Goal: Task Accomplishment & Management: Manage account settings

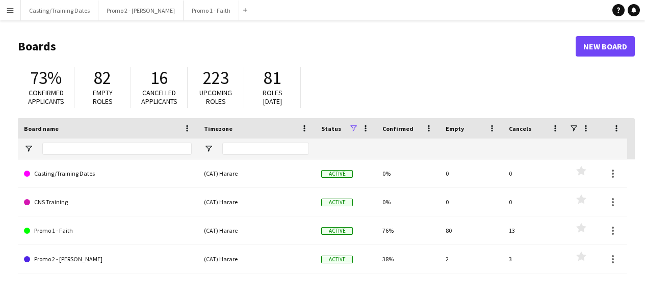
click at [14, 15] on button "Menu" at bounding box center [10, 10] width 20 height 20
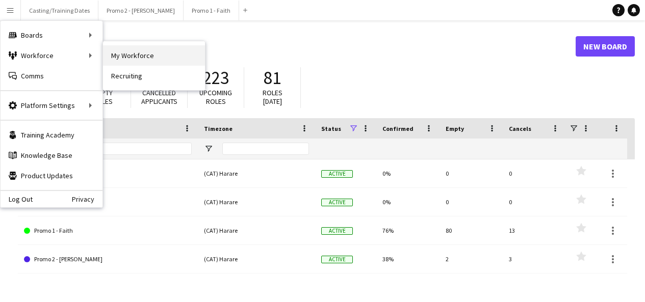
click at [129, 60] on link "My Workforce" at bounding box center [154, 55] width 102 height 20
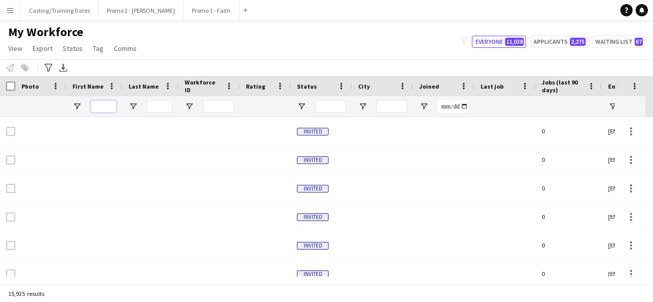
click at [103, 108] on input "First Name Filter Input" at bounding box center [103, 106] width 25 height 12
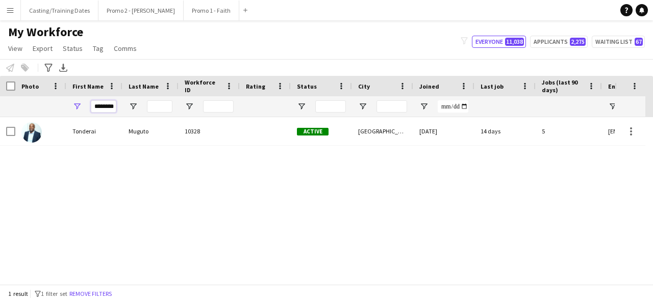
scroll to position [0, 2]
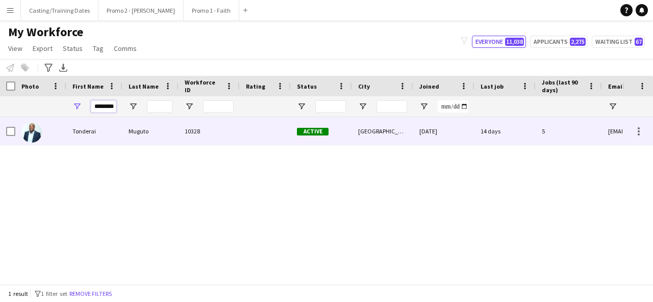
type input "********"
click at [113, 131] on div "Tonderai" at bounding box center [94, 131] width 56 height 28
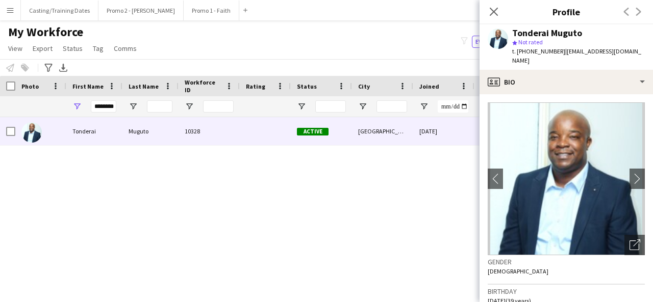
scroll to position [464, 0]
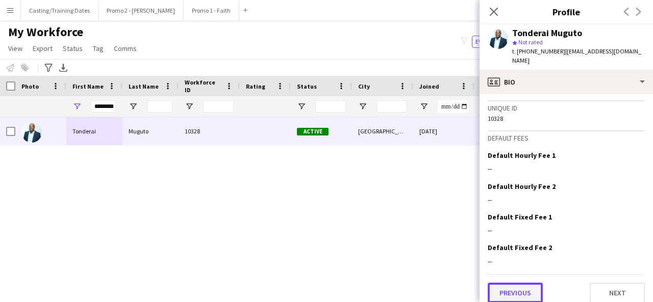
click at [525, 283] on button "Previous" at bounding box center [514, 293] width 55 height 20
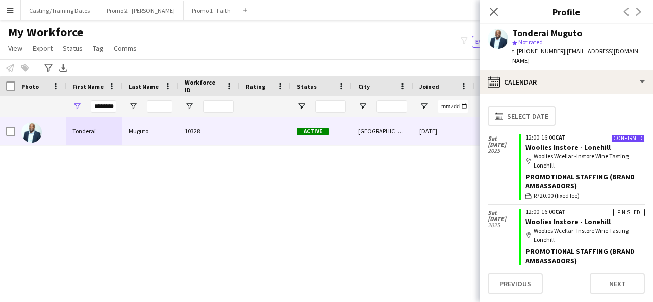
click at [507, 301] on app-calendar-tab "calendar-full Select date [DATE] Confirmed 12:00-16:00 CAT Woolies Instore - [G…" at bounding box center [565, 198] width 173 height 208
click at [518, 286] on button "Previous" at bounding box center [514, 284] width 55 height 20
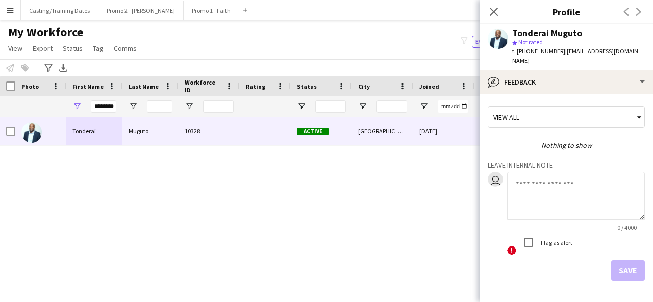
scroll to position [27, 0]
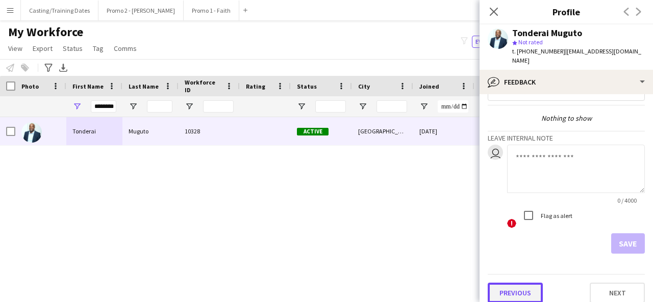
click at [512, 292] on button "Previous" at bounding box center [514, 293] width 55 height 20
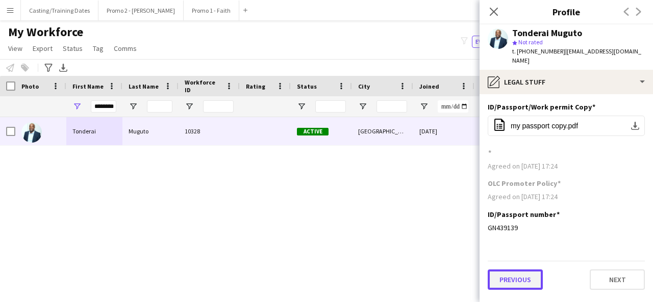
click at [523, 270] on button "Previous" at bounding box center [514, 280] width 55 height 20
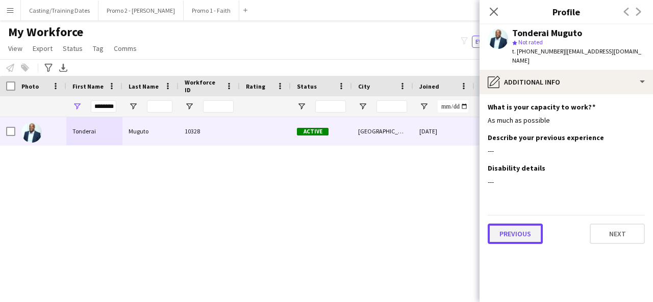
click at [528, 226] on button "Previous" at bounding box center [514, 234] width 55 height 20
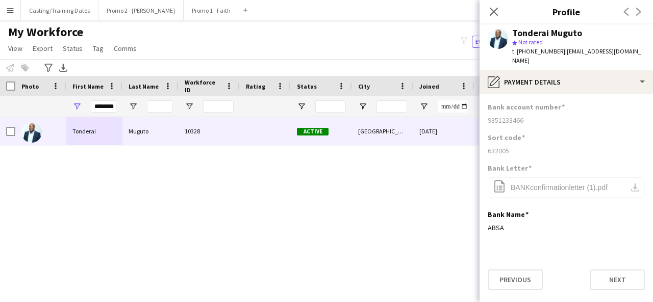
click at [494, 18] on div "Close pop-in" at bounding box center [493, 11] width 29 height 23
click at [492, 13] on icon at bounding box center [493, 12] width 10 height 10
